Goal: Task Accomplishment & Management: Use online tool/utility

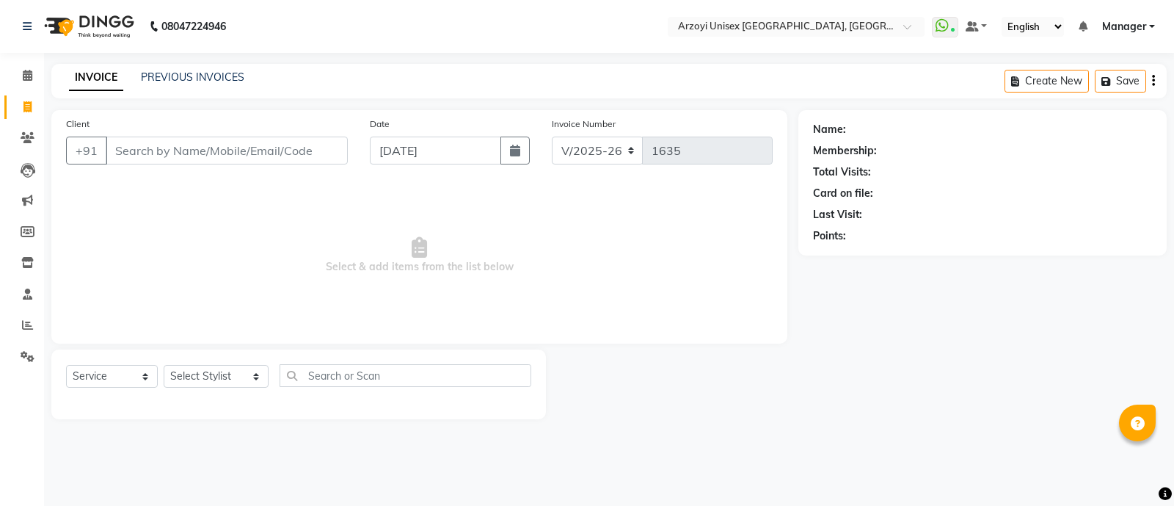
select select "5286"
select select "service"
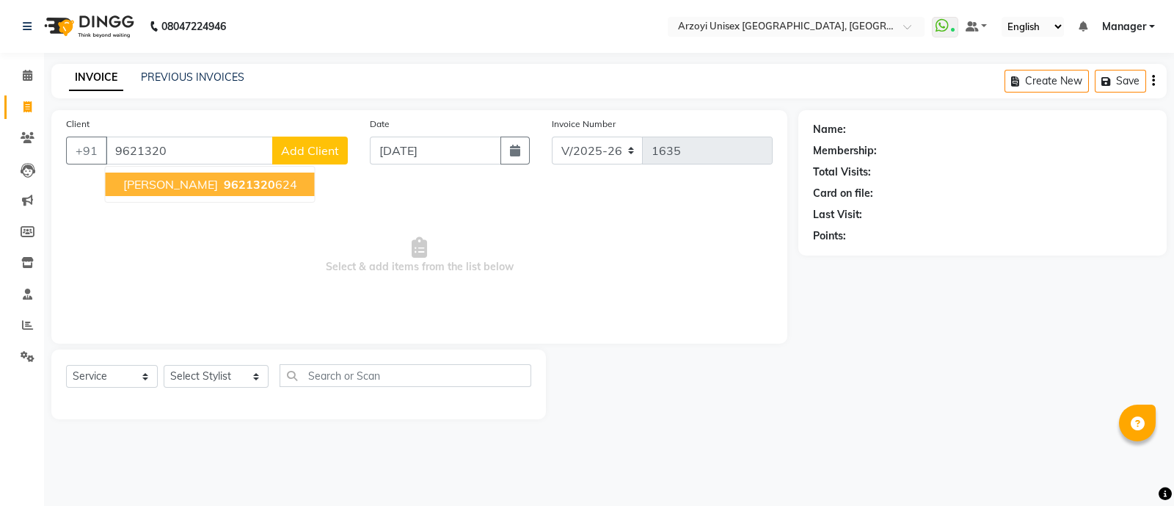
click at [201, 181] on span "[PERSON_NAME]" at bounding box center [170, 184] width 95 height 15
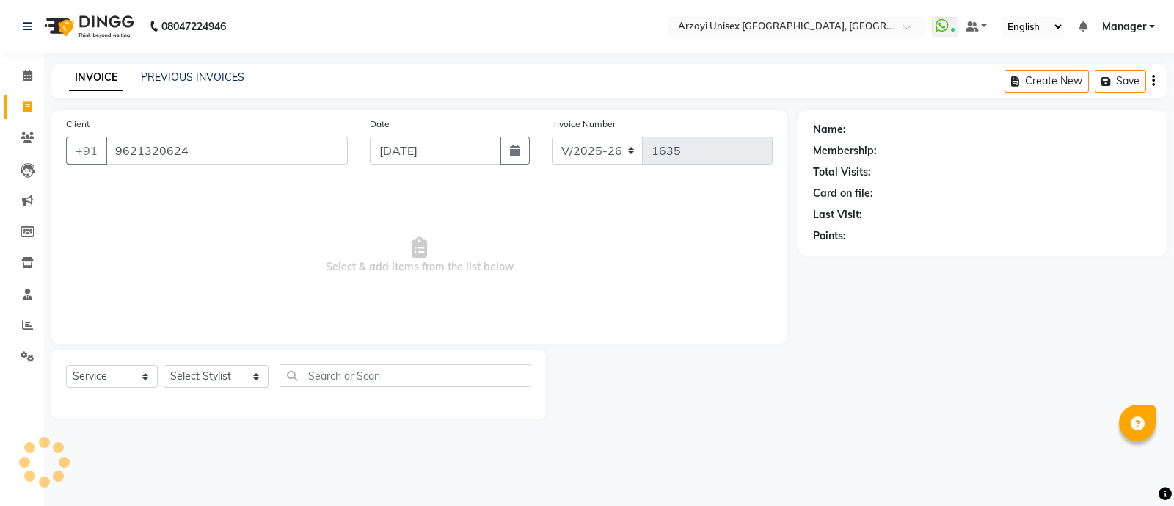
type input "9621320624"
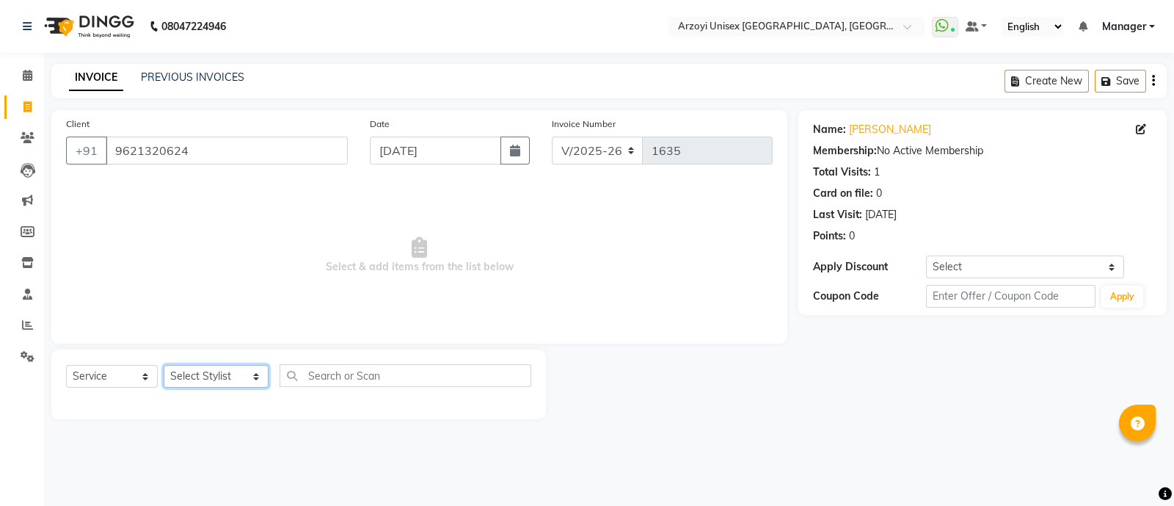
click at [201, 371] on select "Select Stylist [PERSON_NAME] Mohammmed [PERSON_NAME] [PERSON_NAME] [PERSON_NAME…" at bounding box center [216, 376] width 105 height 23
select select "70633"
click at [164, 366] on select "Select Stylist [PERSON_NAME] Mohammmed [PERSON_NAME] [PERSON_NAME] [PERSON_NAME…" at bounding box center [216, 376] width 105 height 23
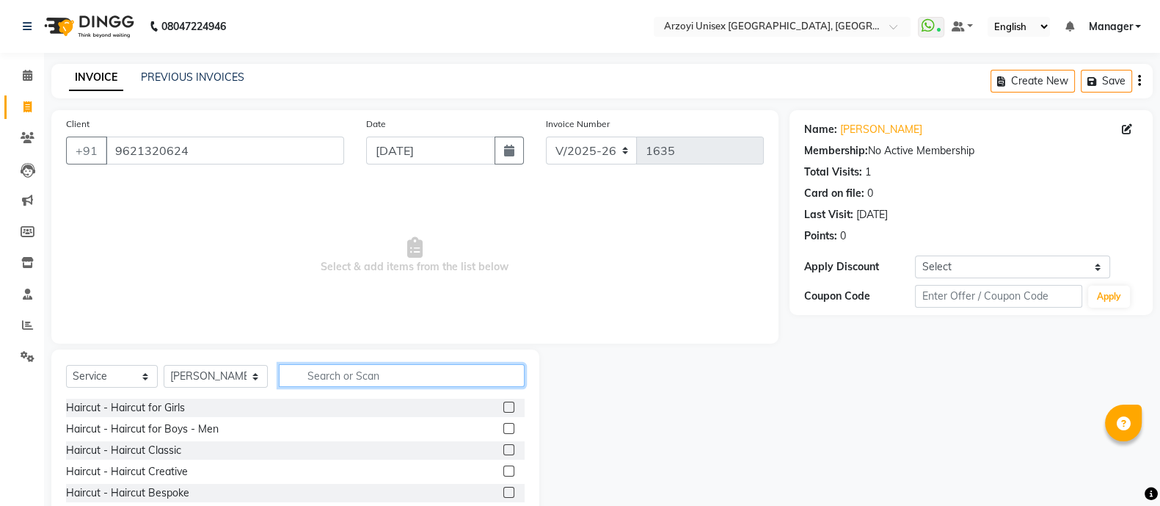
click at [342, 376] on input "text" at bounding box center [402, 375] width 246 height 23
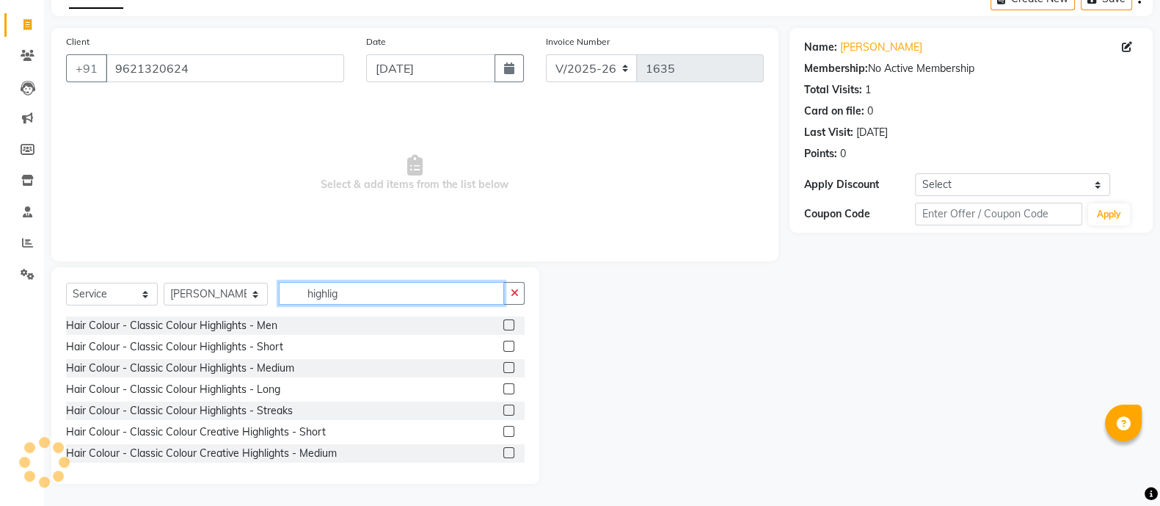
type input "highlig"
click at [504, 366] on label at bounding box center [509, 367] width 11 height 11
click at [504, 366] on input "checkbox" at bounding box center [509, 368] width 10 height 10
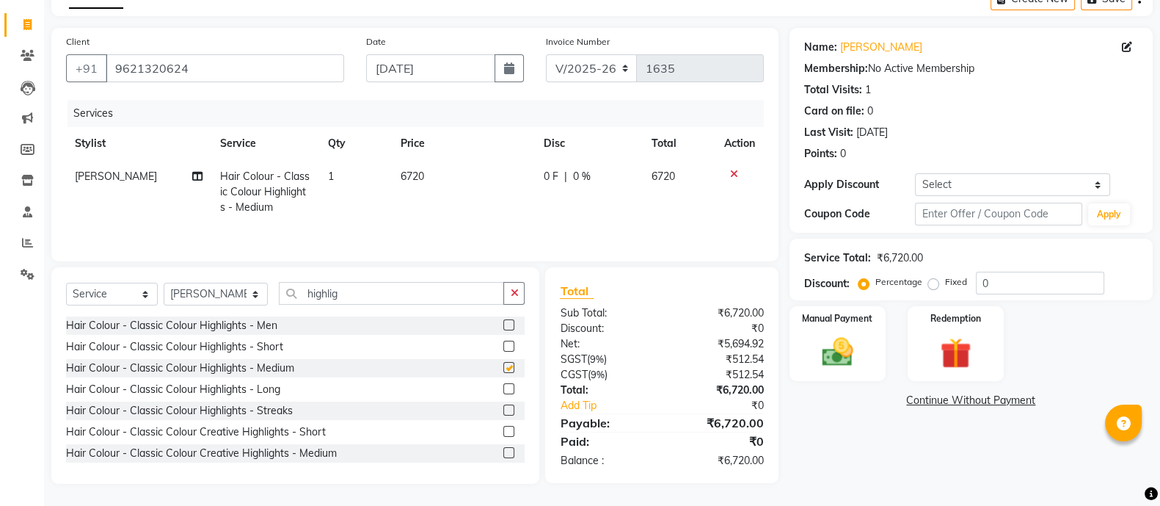
checkbox input "false"
click at [421, 168] on td "6720" at bounding box center [463, 192] width 143 height 64
select select "70633"
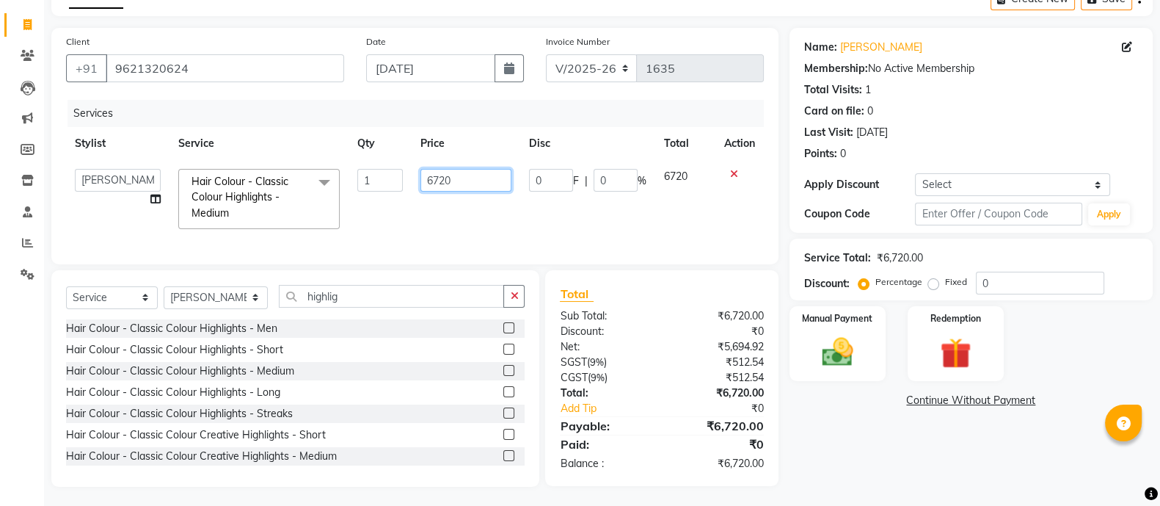
click at [453, 192] on input "6720" at bounding box center [467, 180] width 92 height 23
type input "6"
type input "8000"
click at [215, 317] on div "Select Service Product Membership Package Voucher Prepaid Gift Card Select Styl…" at bounding box center [295, 302] width 459 height 34
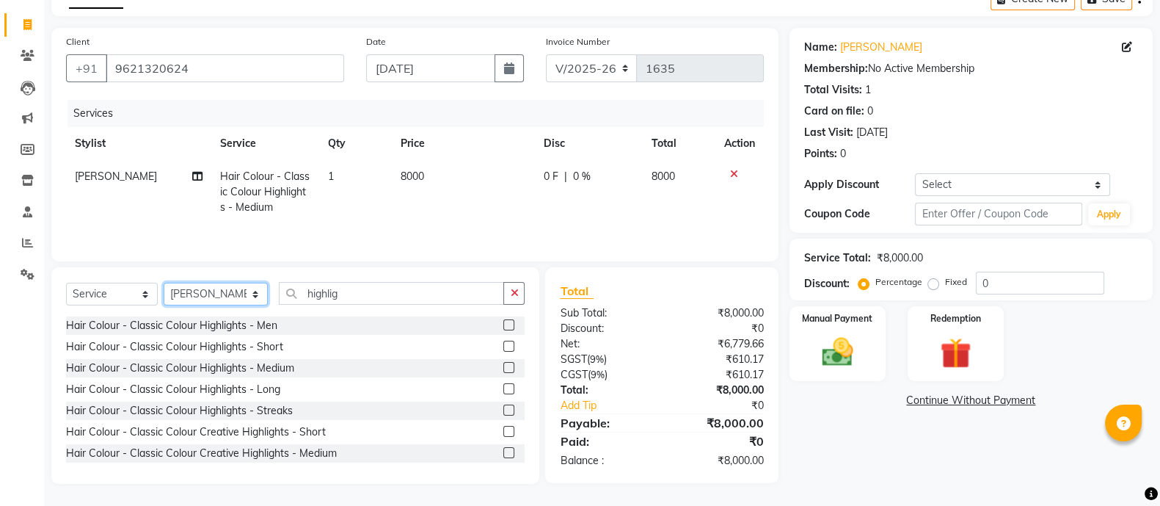
select select "36089"
click at [164, 286] on select "Select Stylist [PERSON_NAME] Mohammmed [PERSON_NAME] [PERSON_NAME] [PERSON_NAME…" at bounding box center [216, 294] width 104 height 23
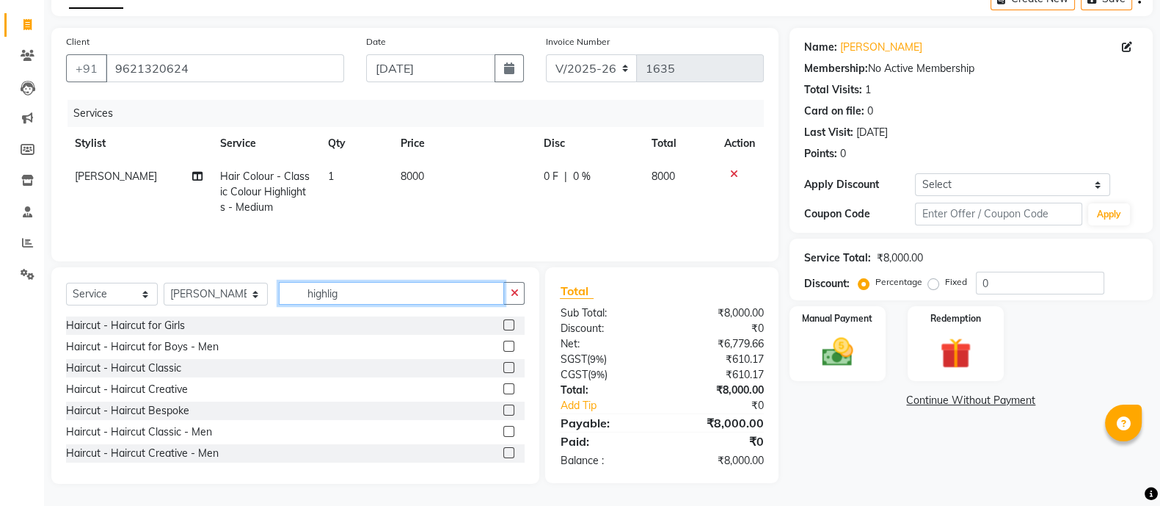
click at [381, 298] on input "highlig" at bounding box center [391, 293] width 225 height 23
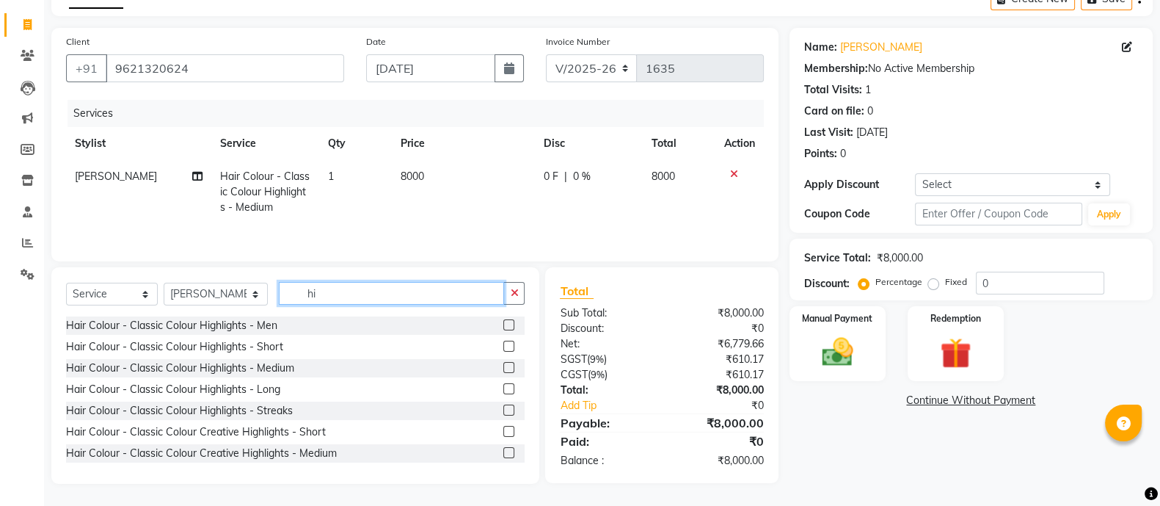
type input "h"
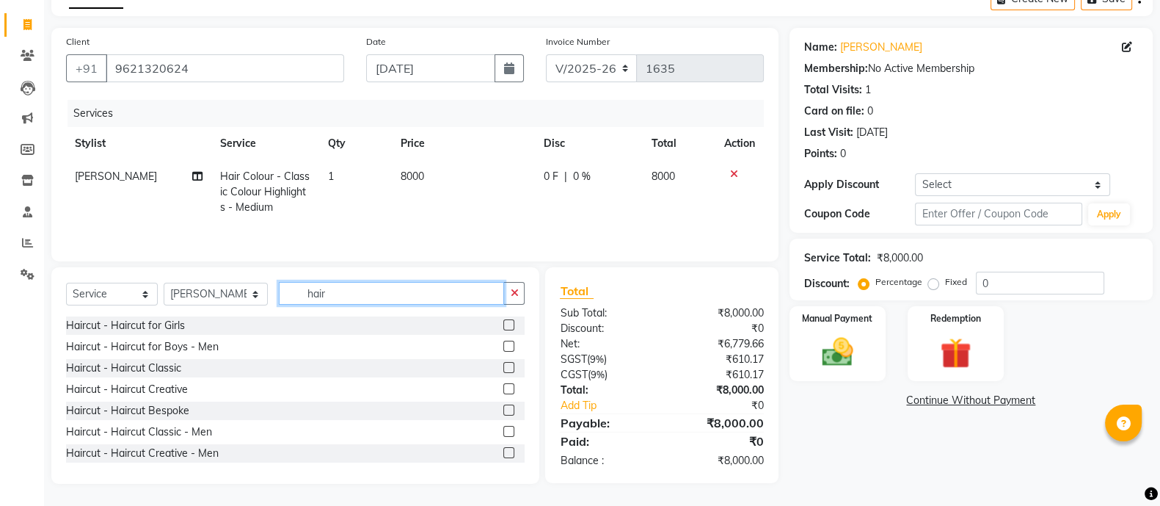
type input "hair"
click at [504, 392] on label at bounding box center [509, 388] width 11 height 11
click at [504, 392] on input "checkbox" at bounding box center [509, 390] width 10 height 10
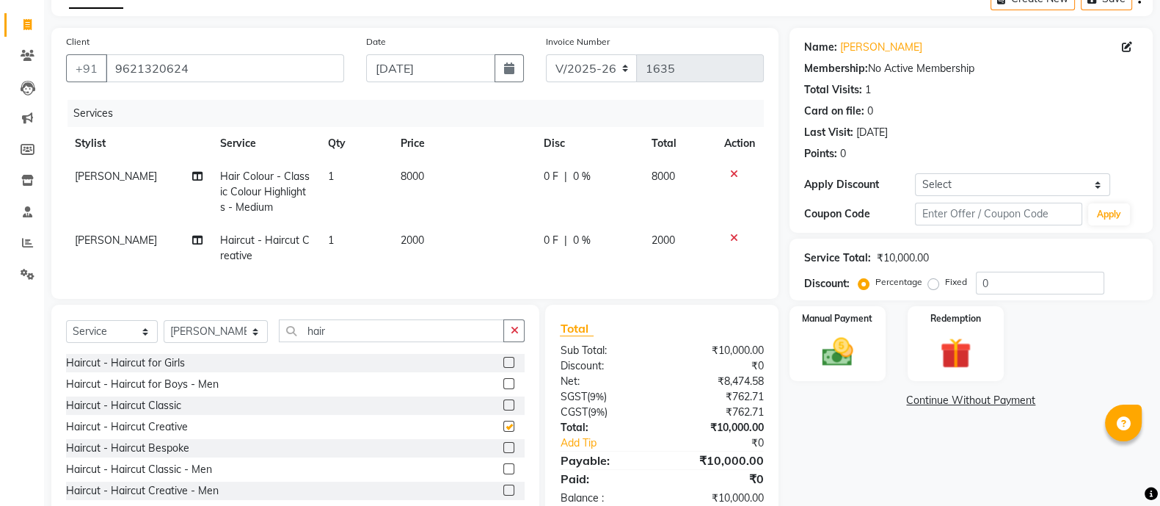
checkbox input "false"
click at [570, 244] on div "0 F | 0 %" at bounding box center [589, 240] width 90 height 15
select select "36089"
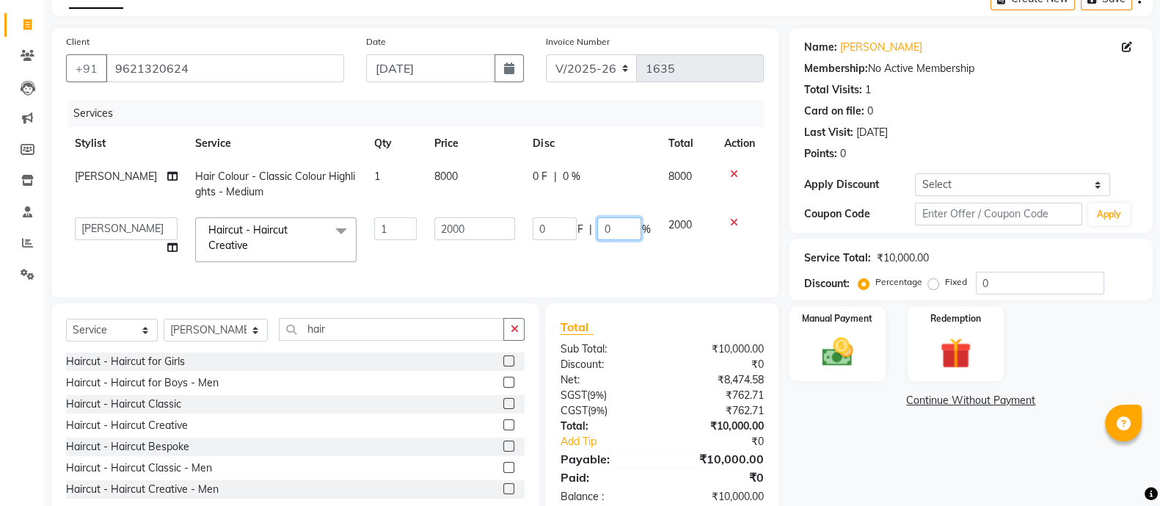
click at [614, 227] on input "0" at bounding box center [619, 228] width 44 height 23
type input "100"
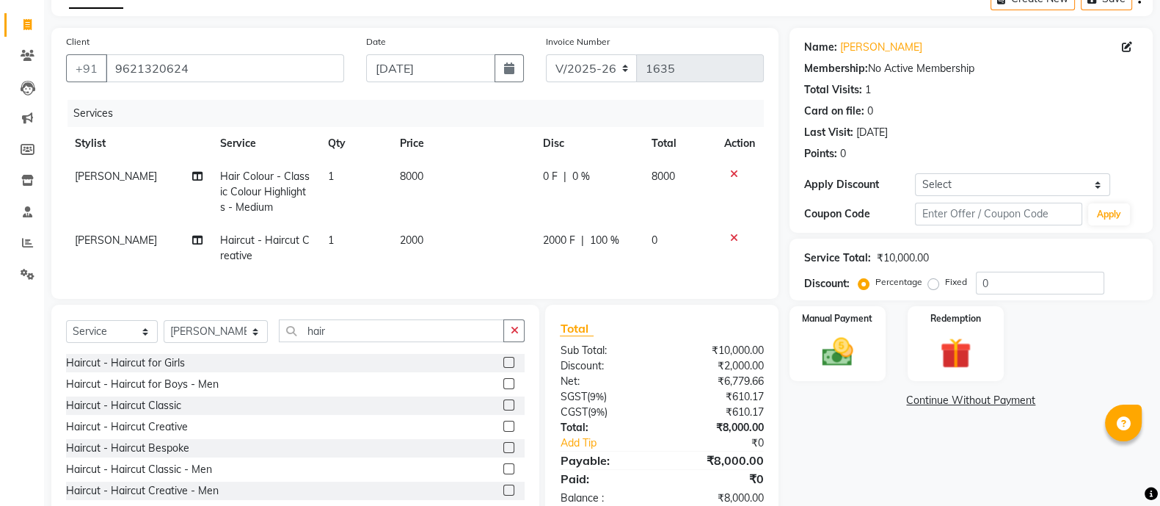
click at [561, 266] on td "2000 F | 100 %" at bounding box center [588, 248] width 109 height 48
select select "36089"
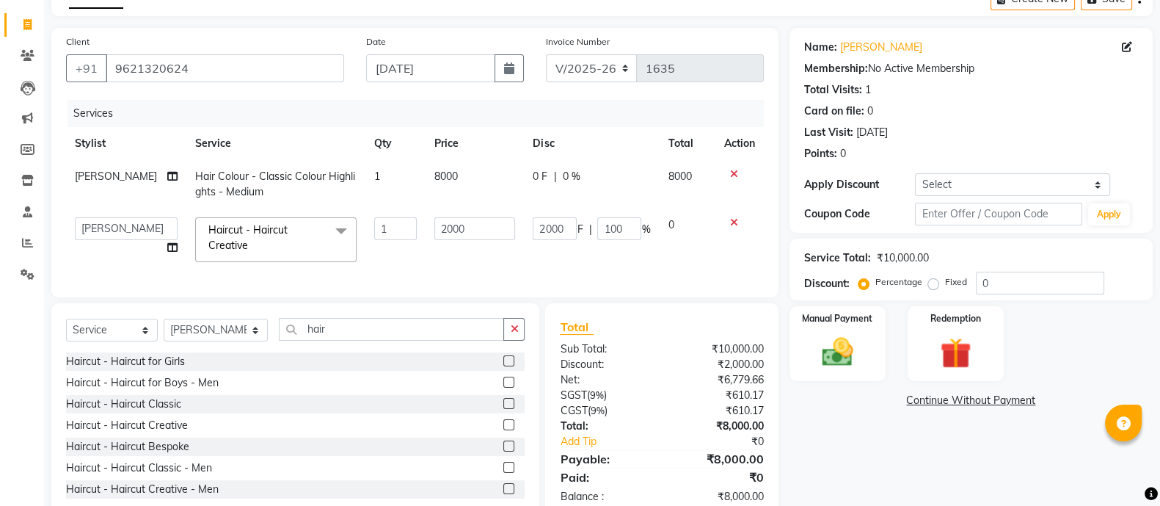
scroll to position [132, 0]
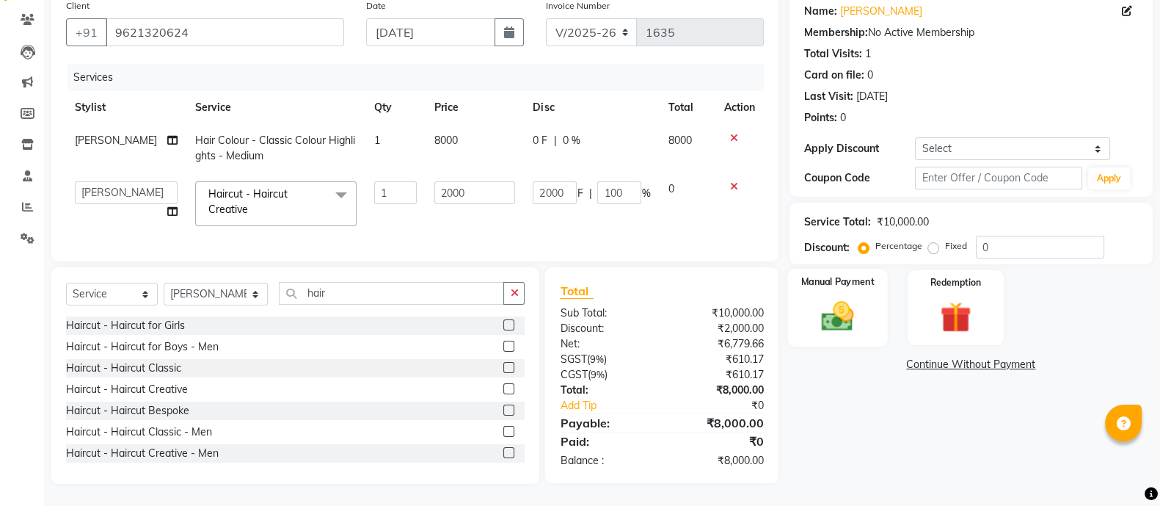
click at [810, 317] on div "Manual Payment" at bounding box center [838, 308] width 101 height 78
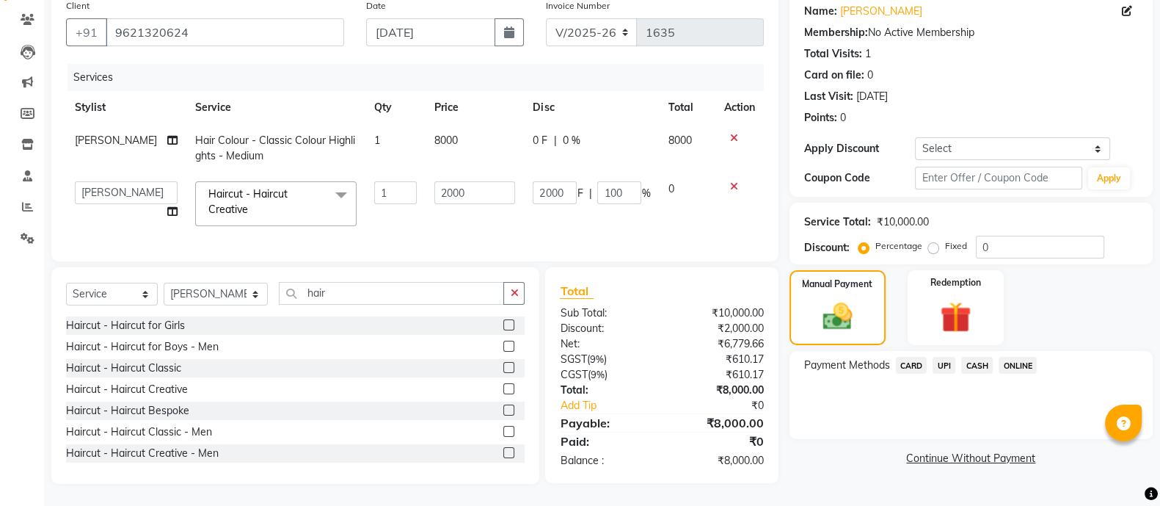
click at [1018, 357] on span "ONLINE" at bounding box center [1018, 365] width 38 height 17
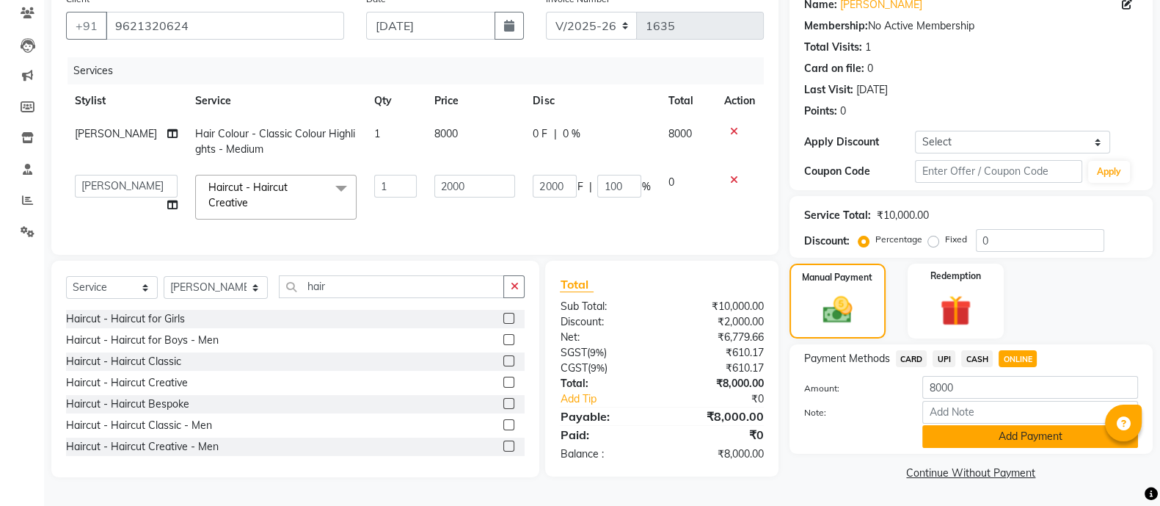
click at [1028, 425] on button "Add Payment" at bounding box center [1031, 436] width 216 height 23
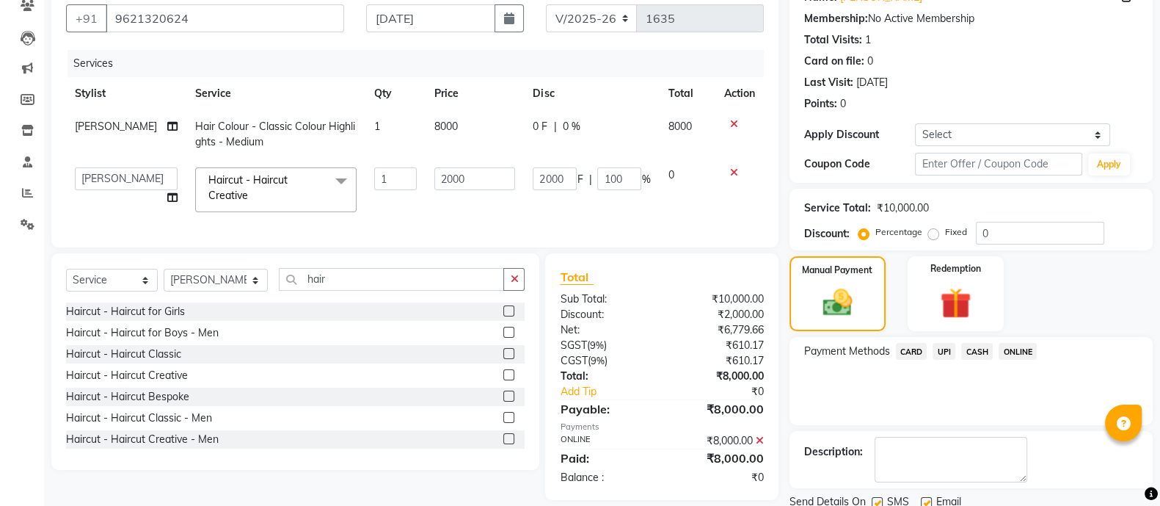
scroll to position [186, 0]
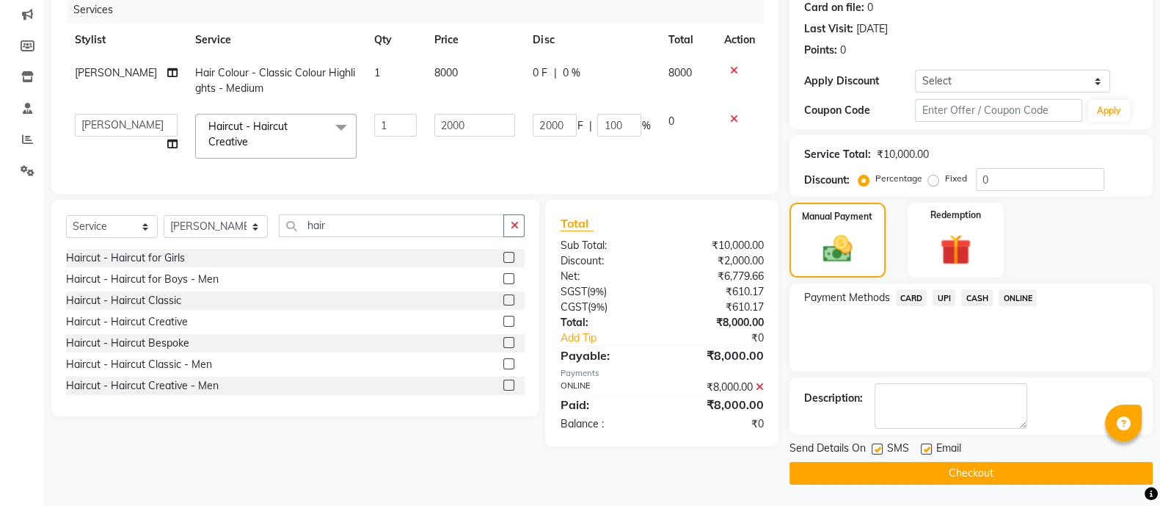
click at [981, 470] on button "Checkout" at bounding box center [971, 473] width 363 height 23
